Goal: Information Seeking & Learning: Check status

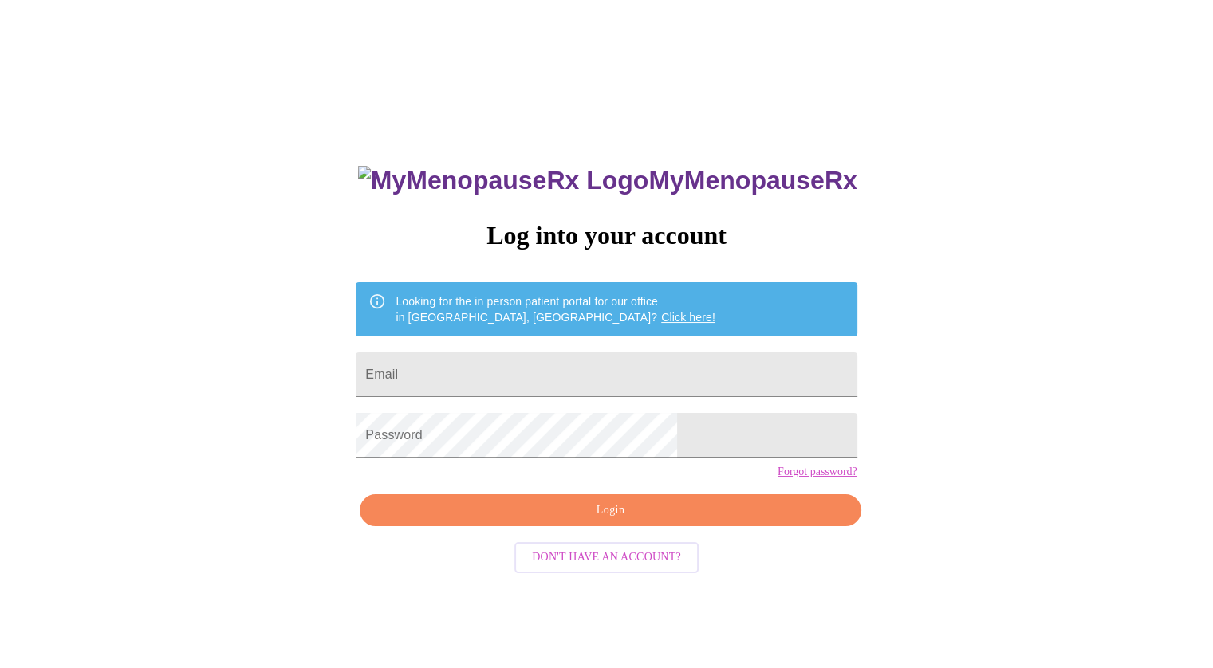
click at [520, 35] on div "MyMenopauseRx Log into your account Looking for the in person patient portal fo…" at bounding box center [606, 407] width 1200 height 802
click at [570, 383] on input "Email" at bounding box center [606, 374] width 501 height 45
click at [565, 366] on input "Email" at bounding box center [606, 374] width 501 height 45
click at [616, 368] on input "Email" at bounding box center [606, 374] width 501 height 45
type input "[PERSON_NAME][EMAIL_ADDRESS][PERSON_NAME][DOMAIN_NAME]"
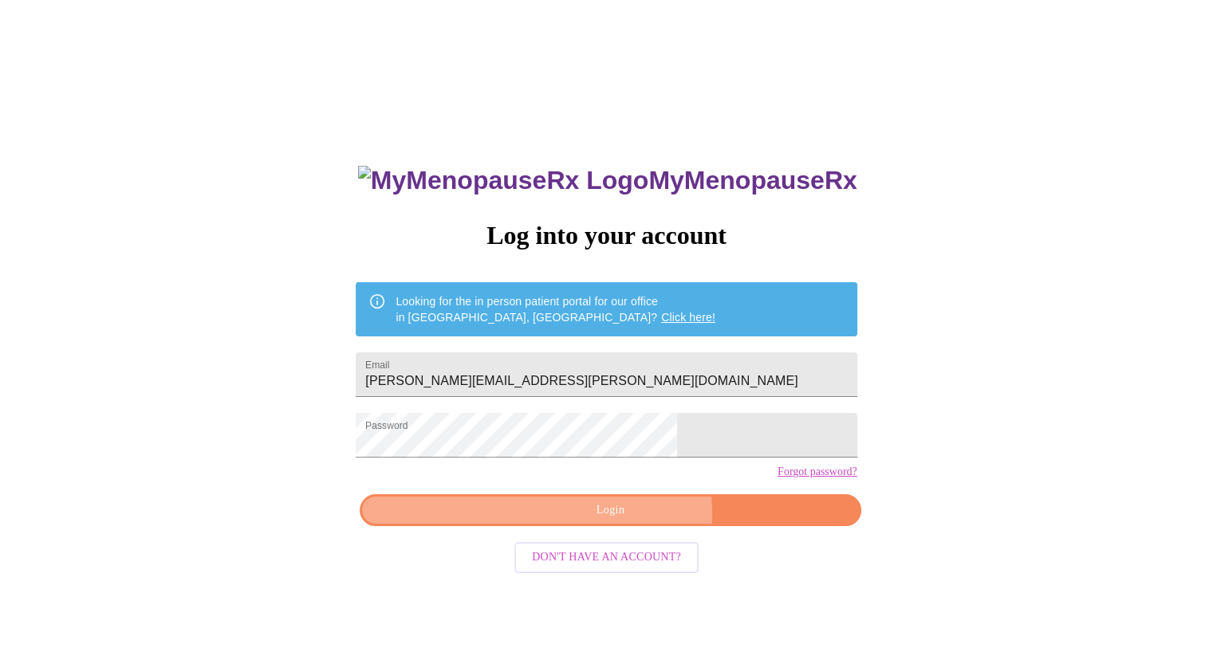
click at [625, 521] on span "Login" at bounding box center [610, 511] width 464 height 20
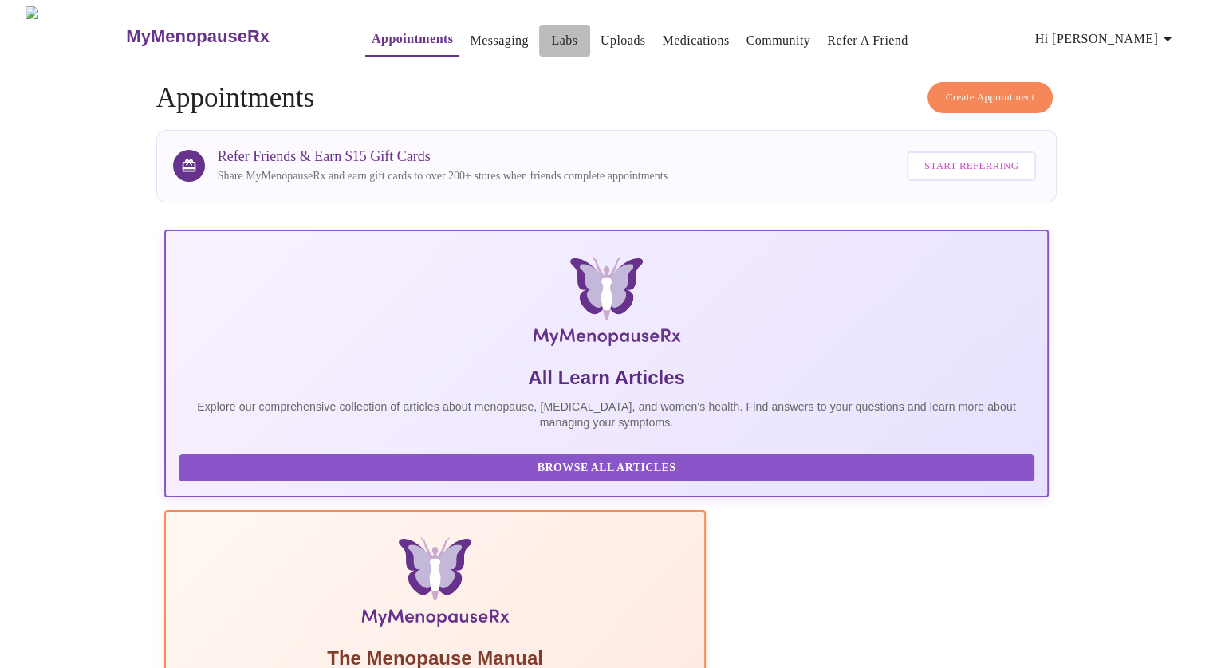
click at [551, 30] on link "Labs" at bounding box center [564, 41] width 26 height 22
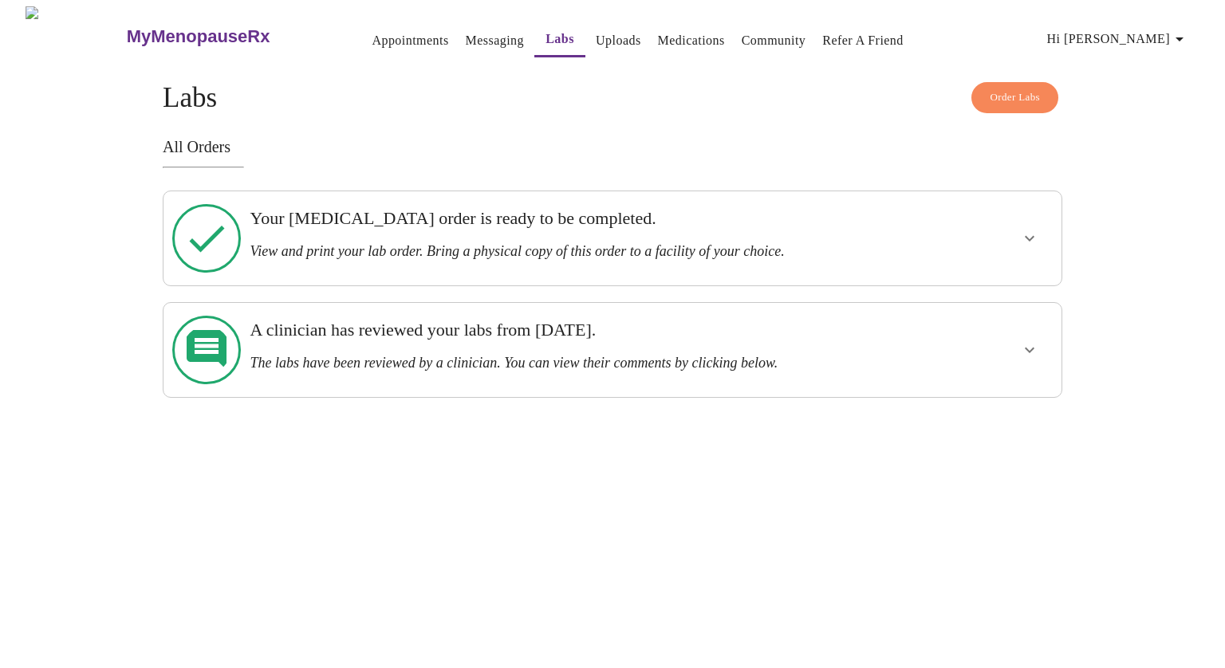
click at [550, 230] on div "Your [MEDICAL_DATA] order is ready to be completed. View and print your lab ord…" at bounding box center [569, 234] width 639 height 52
click at [238, 226] on div at bounding box center [206, 238] width 73 height 81
click at [1029, 229] on icon "show more" at bounding box center [1029, 238] width 19 height 19
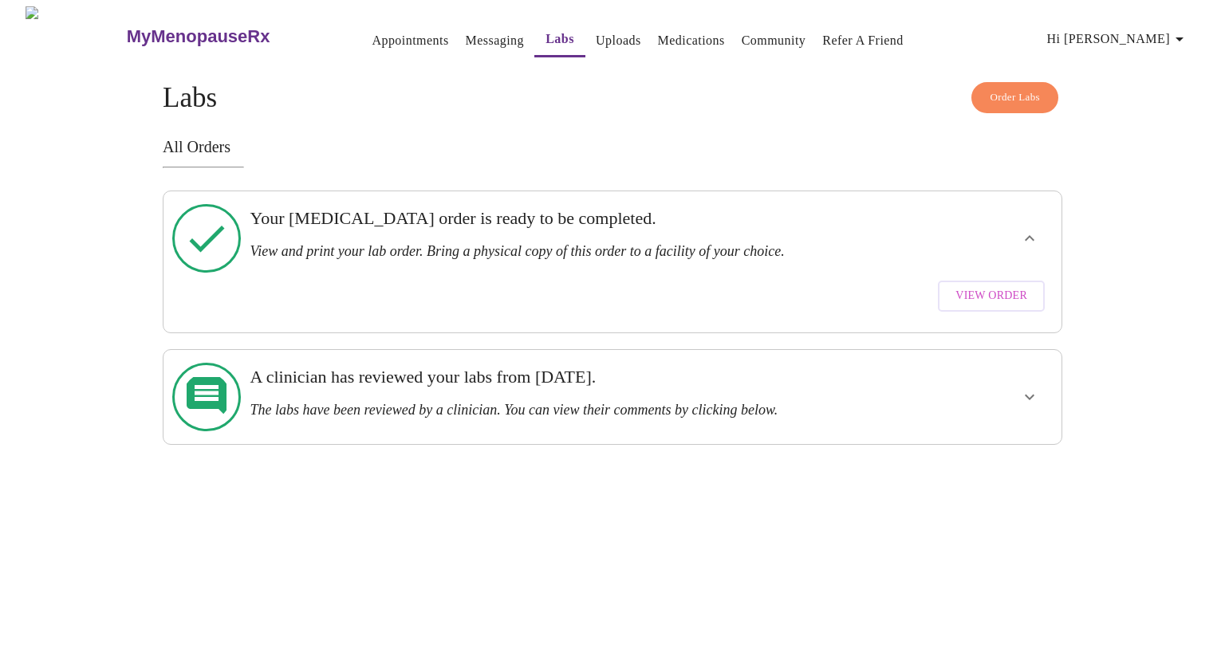
click at [215, 249] on icon at bounding box center [206, 238] width 69 height 69
click at [215, 242] on icon at bounding box center [206, 238] width 69 height 69
click at [545, 40] on link "Labs" at bounding box center [559, 39] width 29 height 22
click at [596, 34] on link "Uploads" at bounding box center [618, 41] width 45 height 22
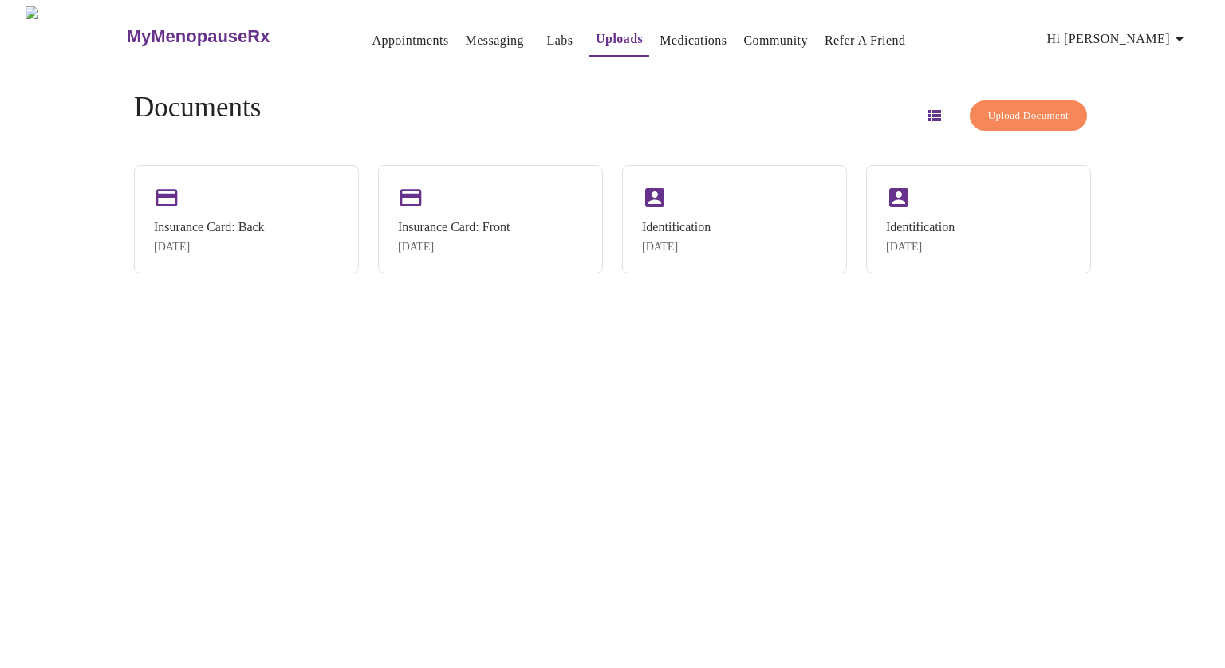
click at [549, 35] on button "Labs" at bounding box center [559, 41] width 51 height 32
click at [659, 35] on link "Medications" at bounding box center [692, 41] width 67 height 22
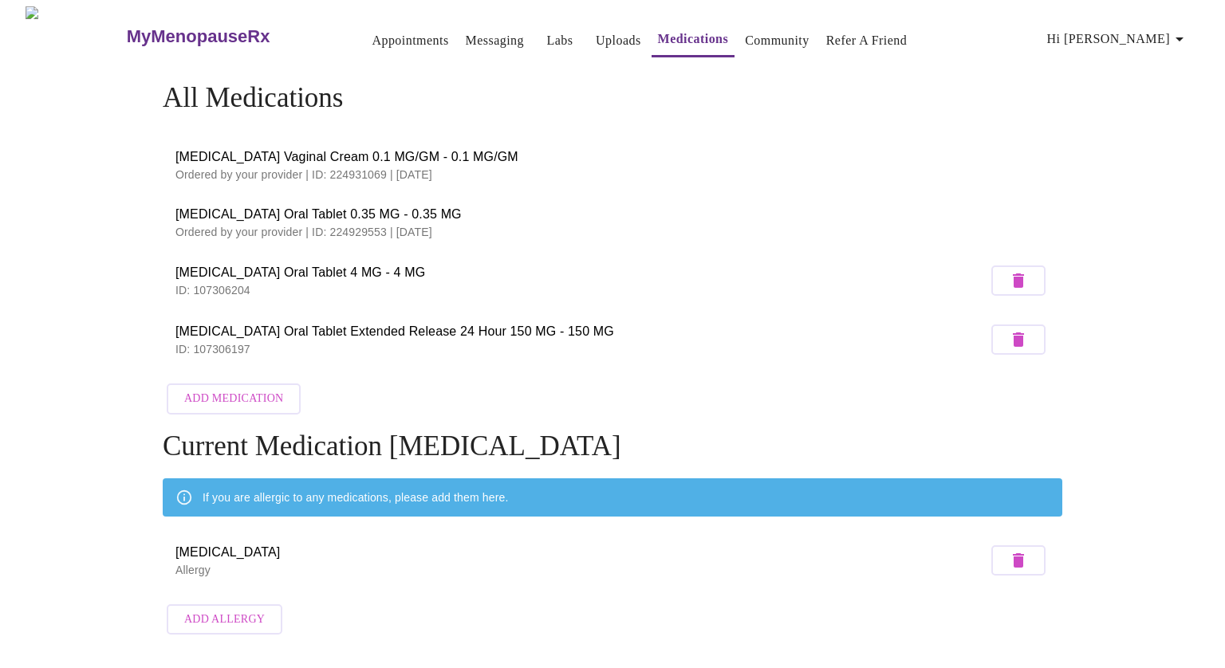
click at [547, 42] on link "Labs" at bounding box center [560, 41] width 26 height 22
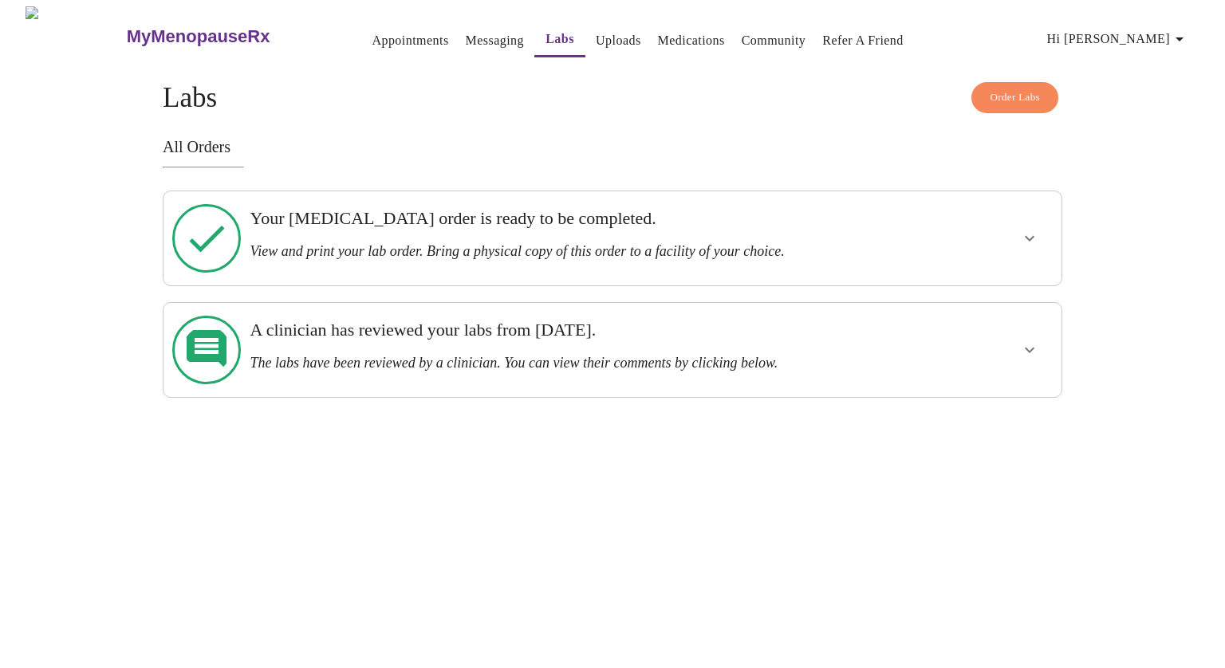
click at [558, 221] on h3 "Your [MEDICAL_DATA] order is ready to be completed." at bounding box center [569, 218] width 639 height 21
click at [275, 229] on h3 "Your [MEDICAL_DATA] order is ready to be completed." at bounding box center [569, 218] width 639 height 21
click at [418, 355] on h3 "The labs have been reviewed by a clinician. You can view their comments by clic…" at bounding box center [569, 363] width 639 height 17
click at [1028, 340] on icon "show more" at bounding box center [1029, 349] width 19 height 19
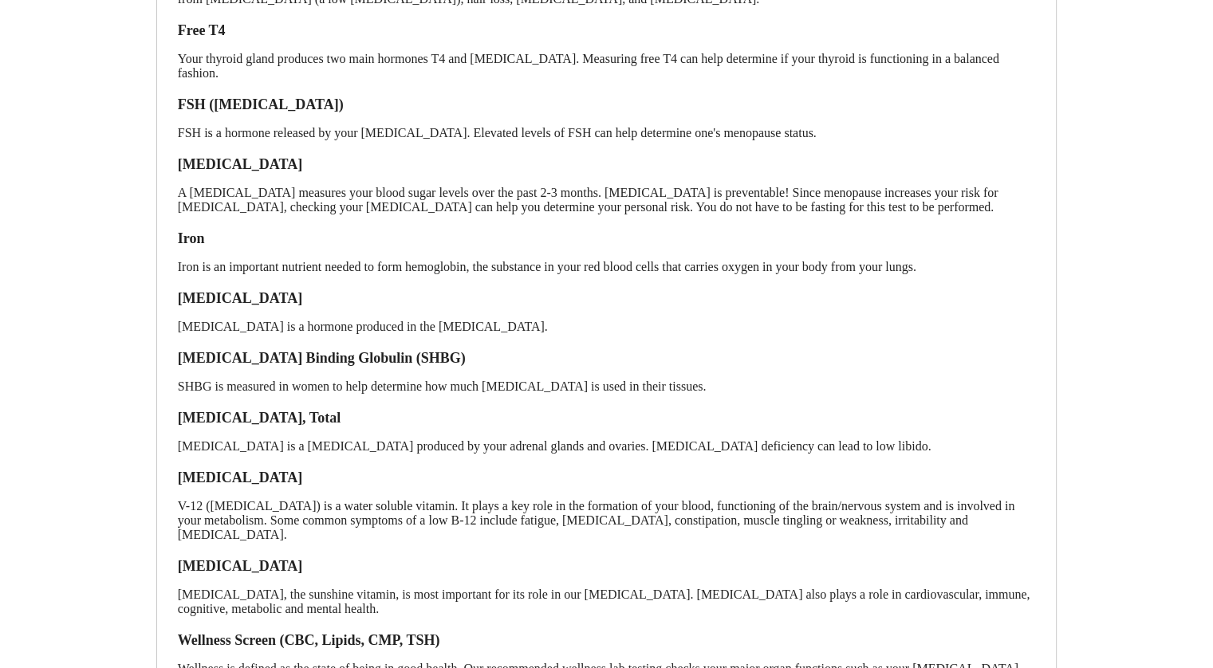
scroll to position [593, 0]
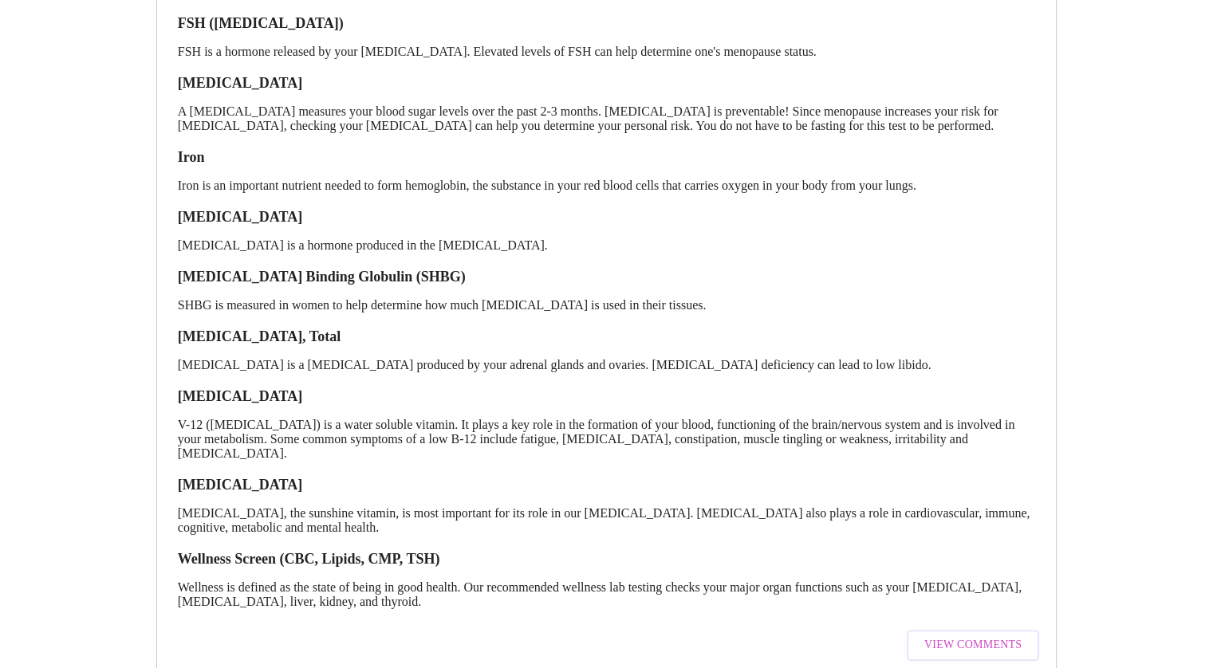
click at [969, 636] on span "View Comments" at bounding box center [972, 646] width 97 height 20
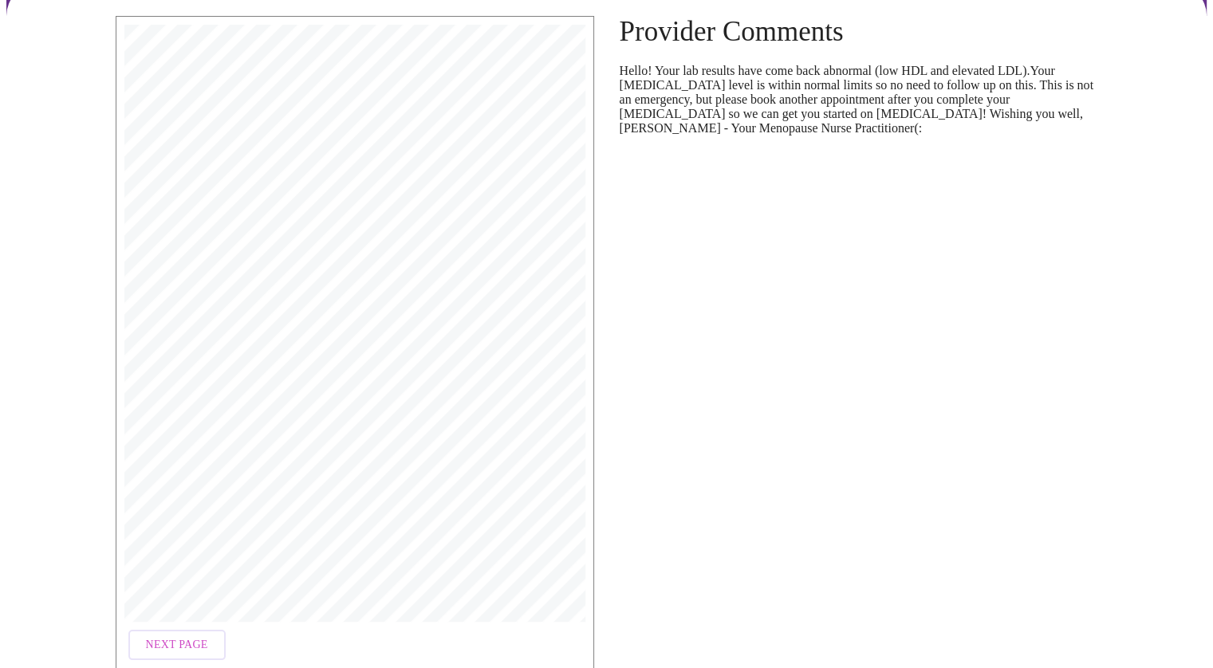
scroll to position [212, 0]
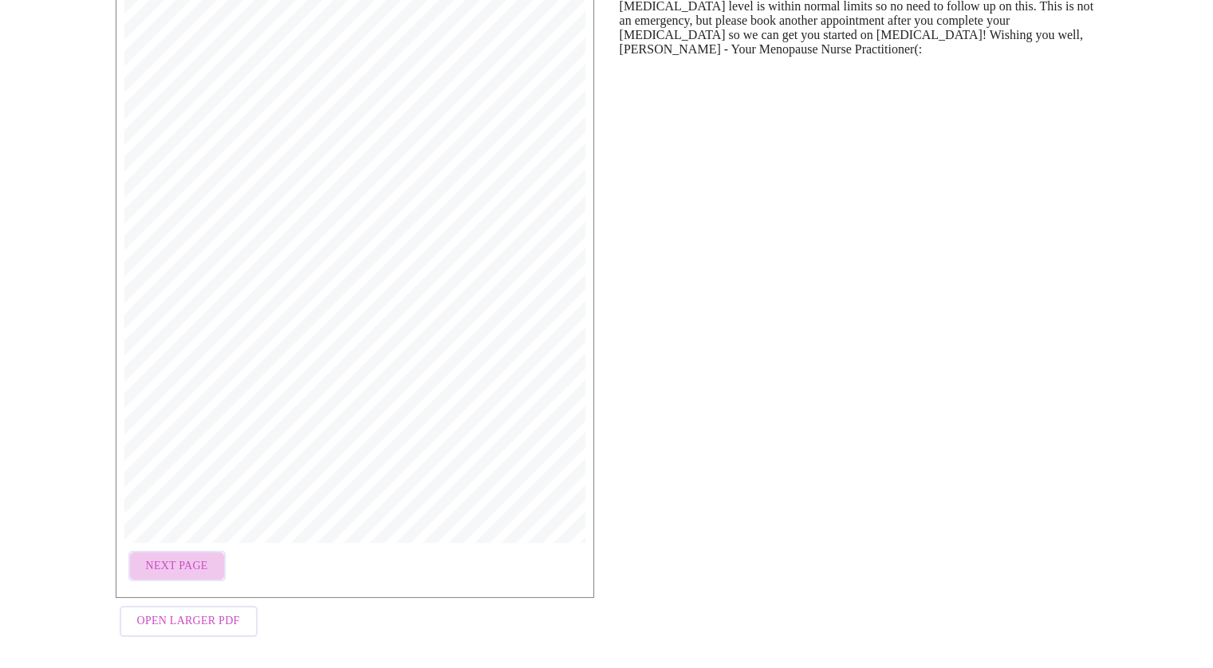
click at [199, 557] on span "Next Page" at bounding box center [177, 567] width 62 height 20
click at [300, 560] on span "Next Page" at bounding box center [308, 567] width 62 height 20
click at [313, 565] on span "Next Page" at bounding box center [308, 567] width 62 height 20
